Goal: Task Accomplishment & Management: Use online tool/utility

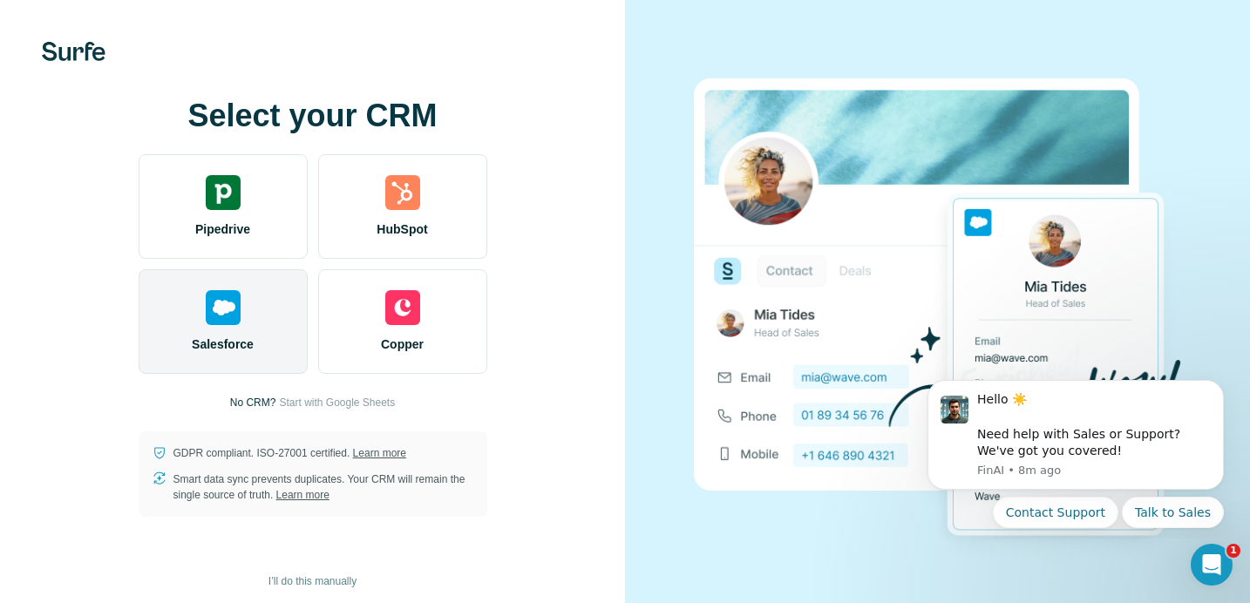
click at [262, 304] on div "Salesforce" at bounding box center [223, 321] width 169 height 105
